Goal: Use online tool/utility: Utilize a website feature to perform a specific function

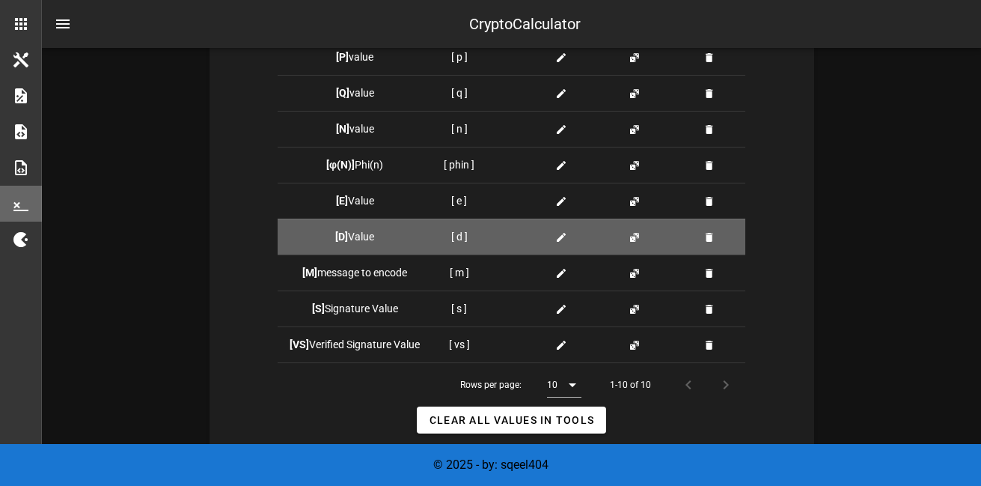
scroll to position [404, 0]
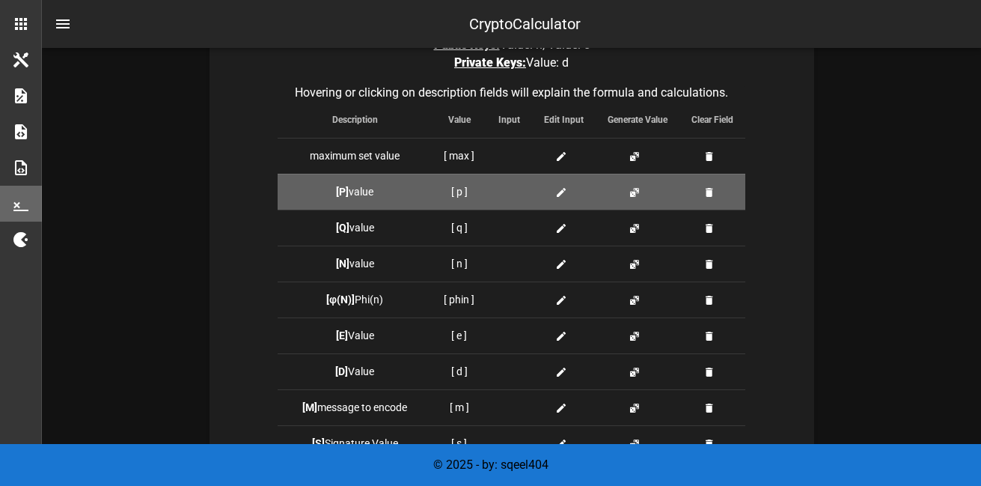
click at [463, 194] on td "[ p ]" at bounding box center [459, 192] width 55 height 36
click at [563, 197] on icon at bounding box center [561, 192] width 12 height 12
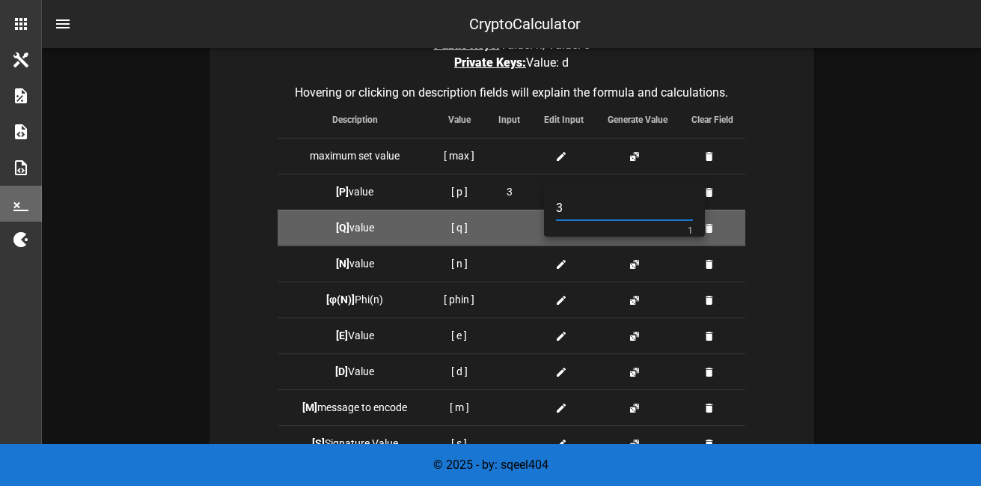
type input "3"
click at [419, 227] on td "[Q] value" at bounding box center [355, 228] width 154 height 36
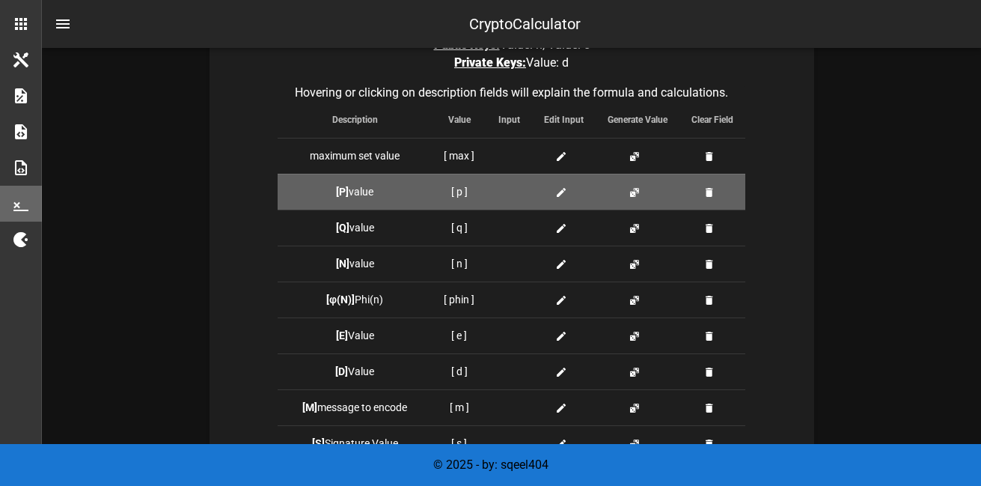
click at [557, 191] on icon at bounding box center [561, 192] width 12 height 12
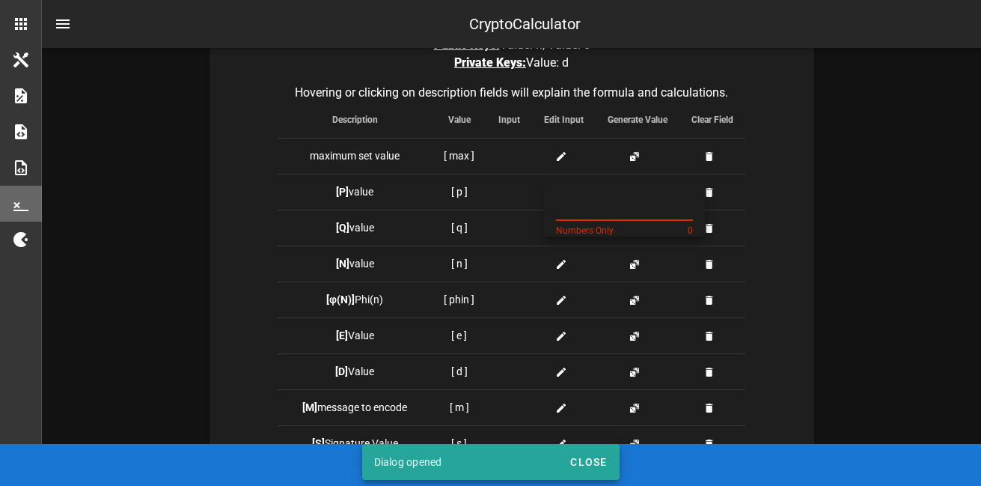
type input "3"
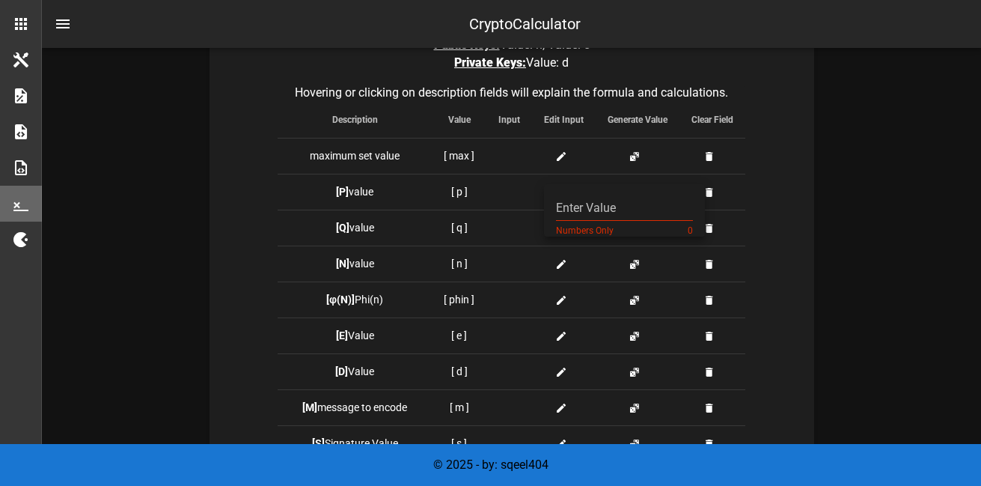
click at [784, 232] on div "Tools to store values: Public Keys: Value: n, Value: e Private Keys: Value: d H…" at bounding box center [512, 387] width 605 height 792
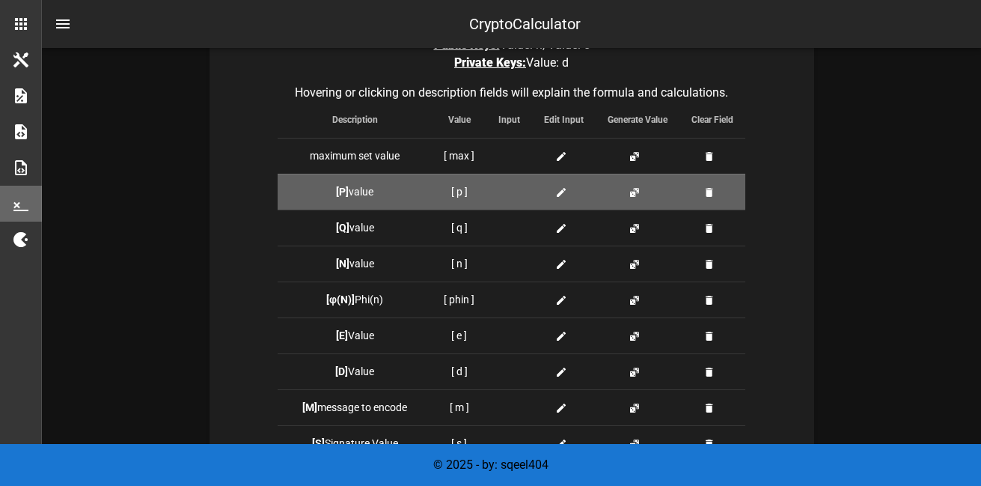
click at [551, 191] on div at bounding box center [564, 192] width 40 height 16
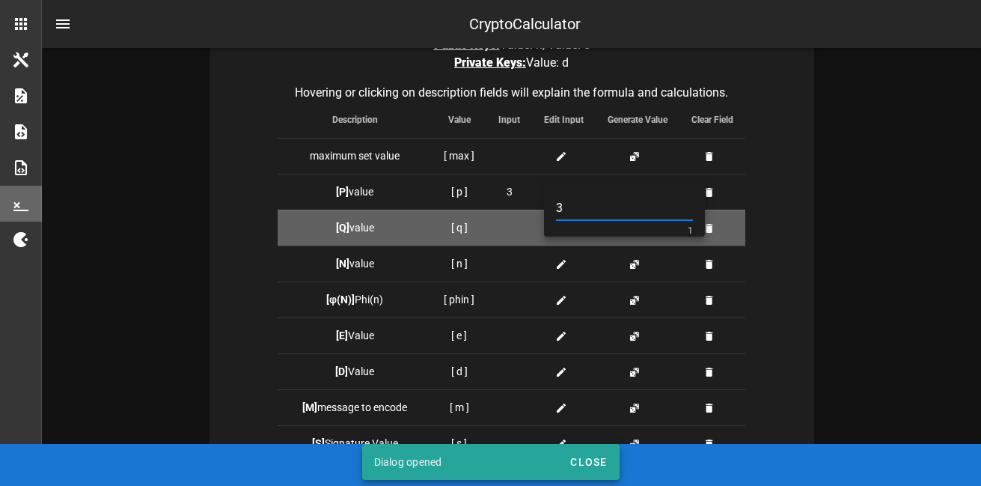
type input "3"
click at [512, 229] on div at bounding box center [509, 228] width 22 height 16
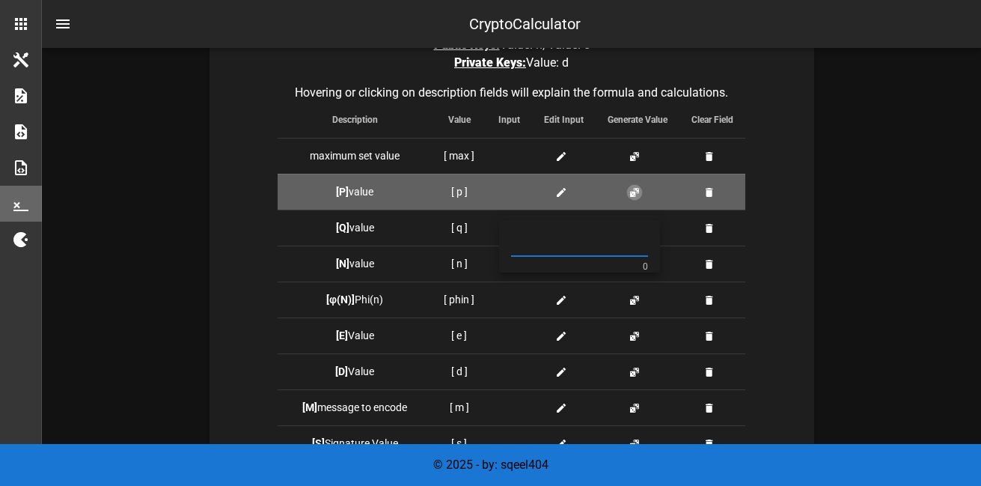
click at [635, 194] on button "button" at bounding box center [635, 192] width 12 height 12
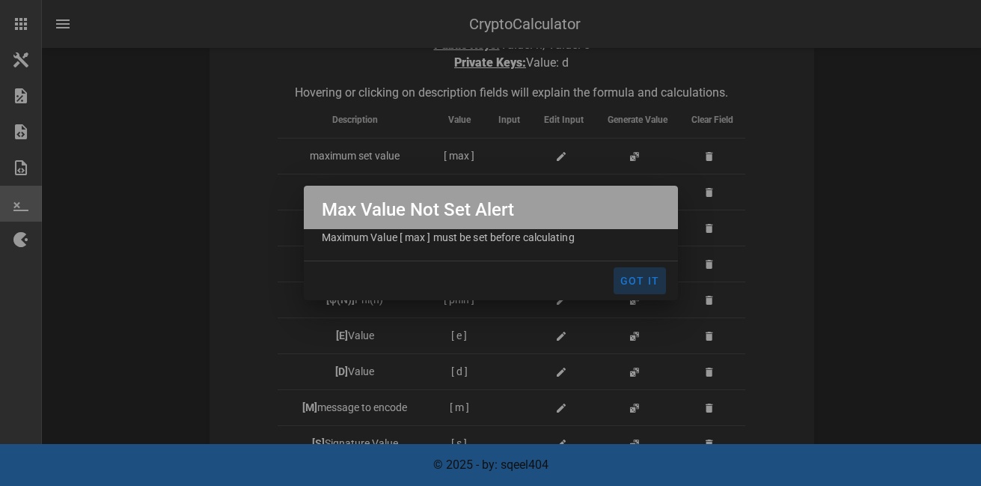
click at [643, 275] on span "Got It" at bounding box center [640, 281] width 40 height 12
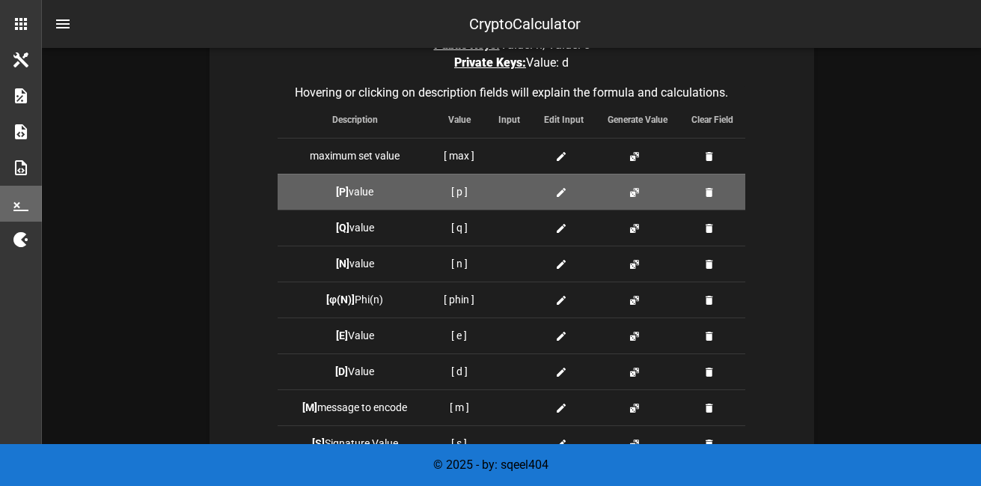
click at [559, 193] on icon at bounding box center [561, 192] width 12 height 12
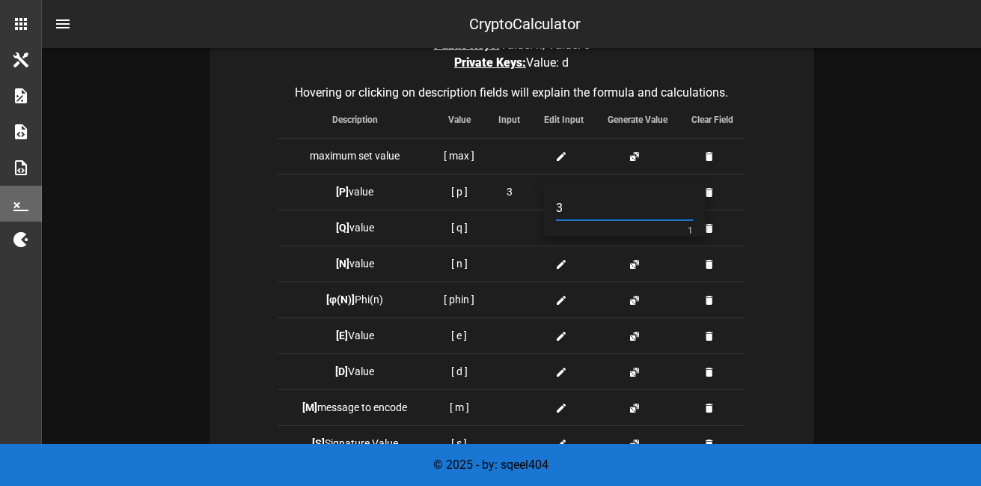
type input "3"
click at [783, 165] on div "Tools to store values: Public Keys: Value: n, Value: e Private Keys: Value: d H…" at bounding box center [512, 387] width 605 height 792
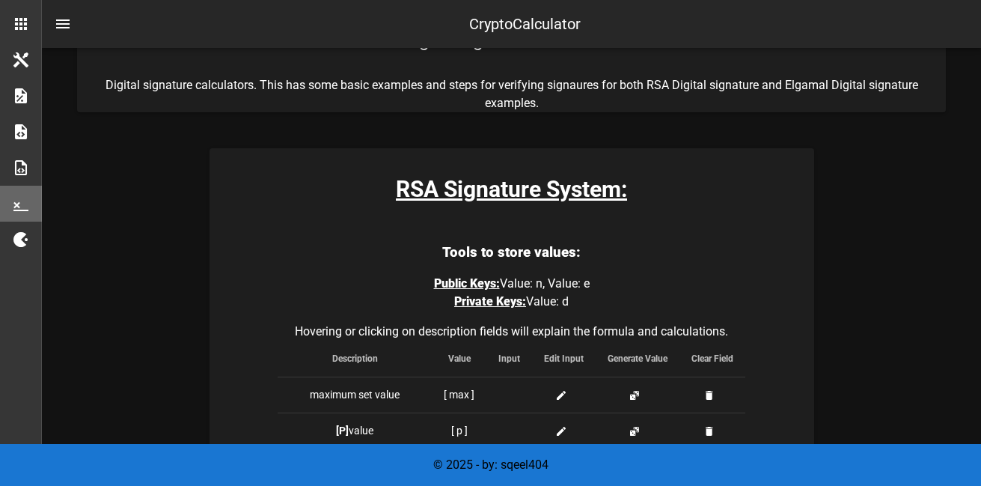
scroll to position [0, 0]
